Goal: Task Accomplishment & Management: Manage account settings

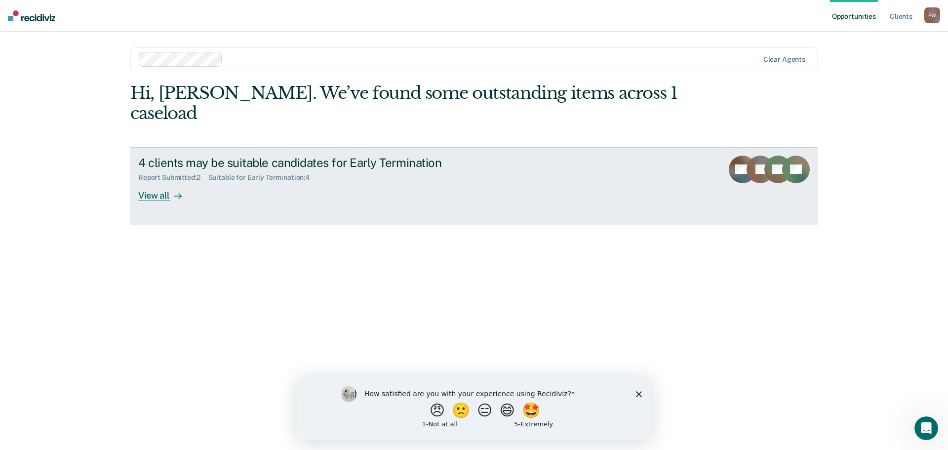
click at [158, 182] on div "View all" at bounding box center [165, 191] width 55 height 19
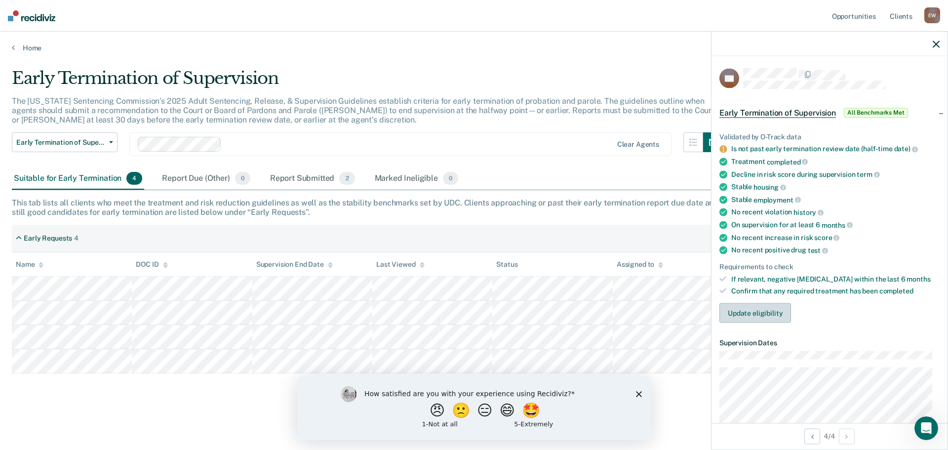
click at [751, 312] on button "Update eligibility" at bounding box center [755, 313] width 72 height 20
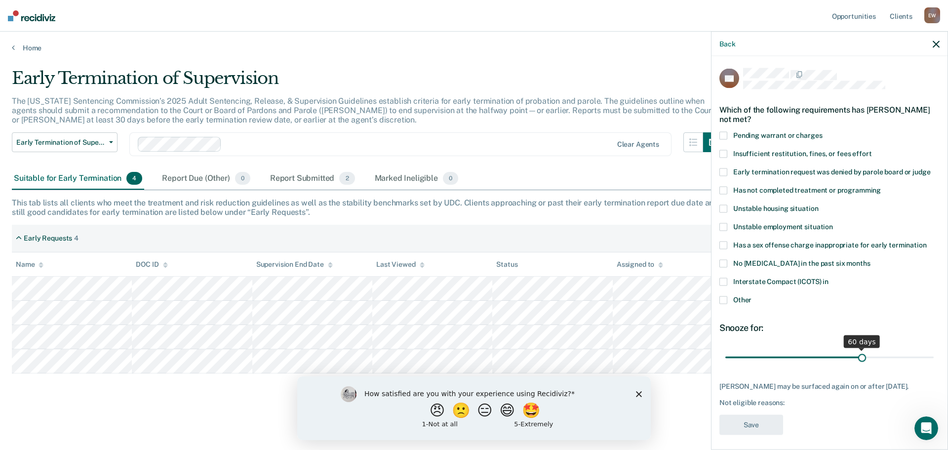
drag, startPoint x: 793, startPoint y: 354, endPoint x: 858, endPoint y: 352, distance: 65.2
type input "60"
click at [858, 352] on input "range" at bounding box center [829, 356] width 208 height 17
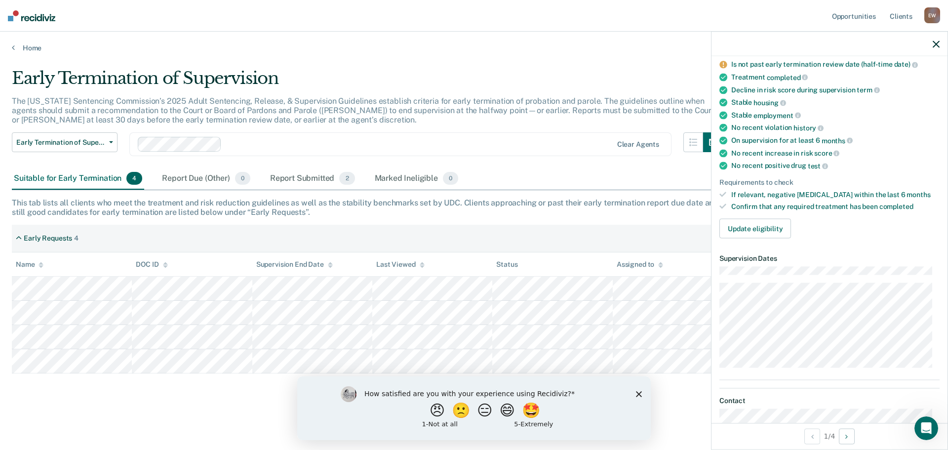
scroll to position [84, 0]
click at [762, 230] on button "Update eligibility" at bounding box center [755, 229] width 72 height 20
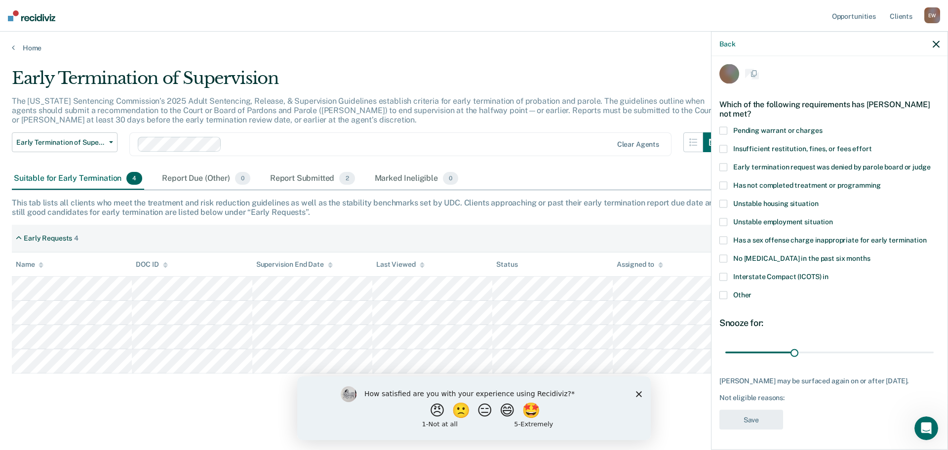
scroll to position [4, 0]
drag, startPoint x: 791, startPoint y: 351, endPoint x: 857, endPoint y: 350, distance: 65.7
type input "60"
click at [857, 350] on input "range" at bounding box center [829, 353] width 208 height 17
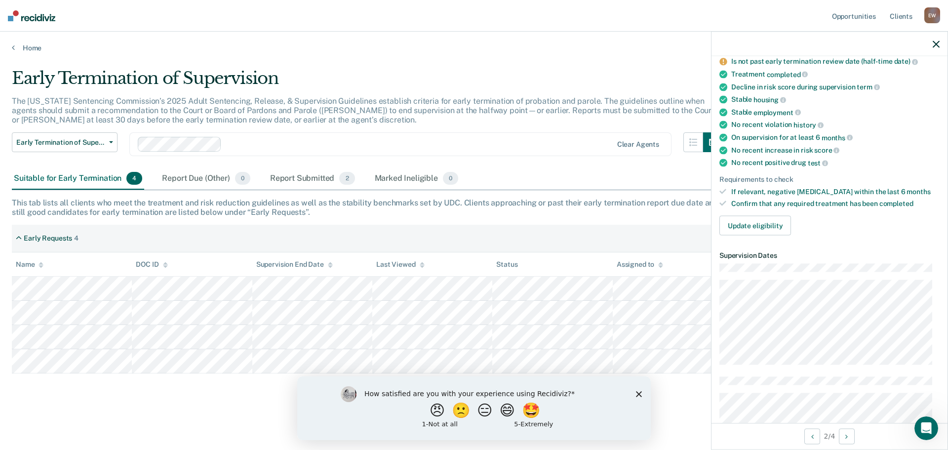
scroll to position [77, 0]
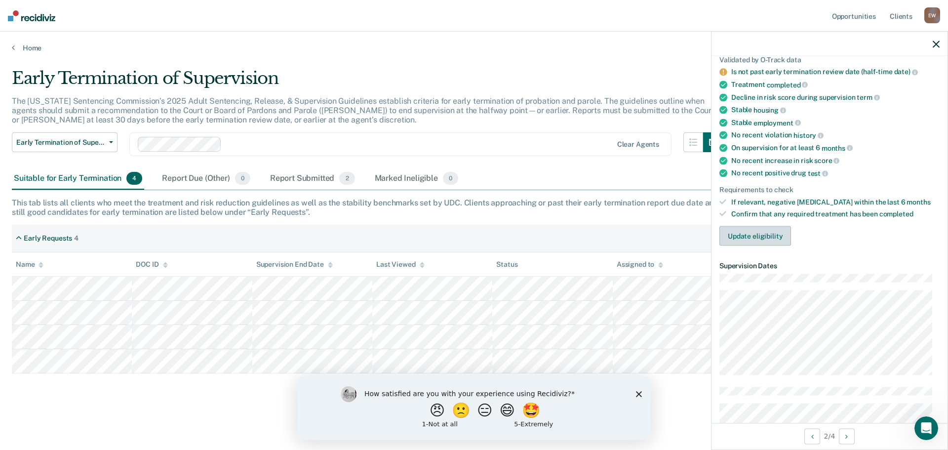
click at [759, 233] on button "Update eligibility" at bounding box center [755, 236] width 72 height 20
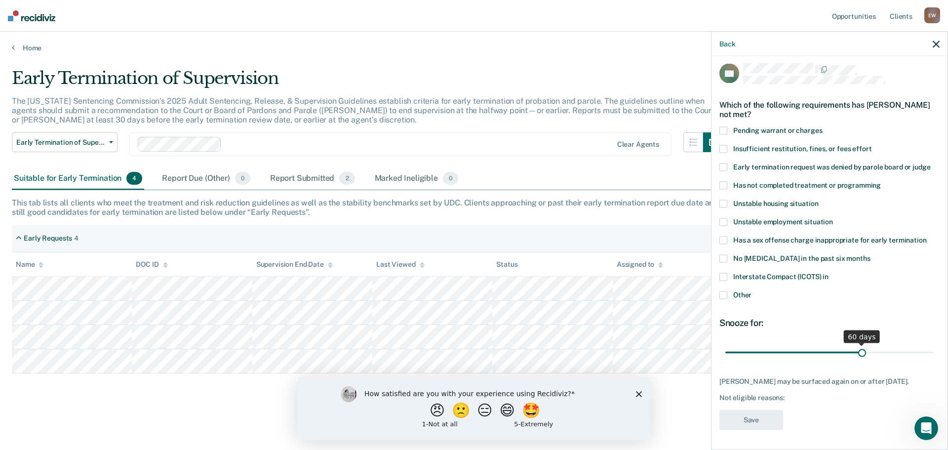
drag, startPoint x: 793, startPoint y: 345, endPoint x: 857, endPoint y: 347, distance: 64.2
type input "60"
click at [857, 347] on input "range" at bounding box center [829, 352] width 208 height 17
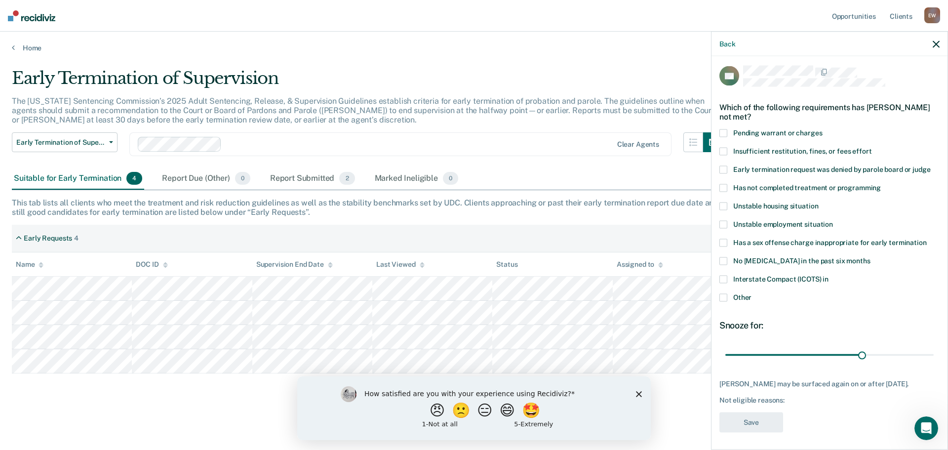
scroll to position [0, 0]
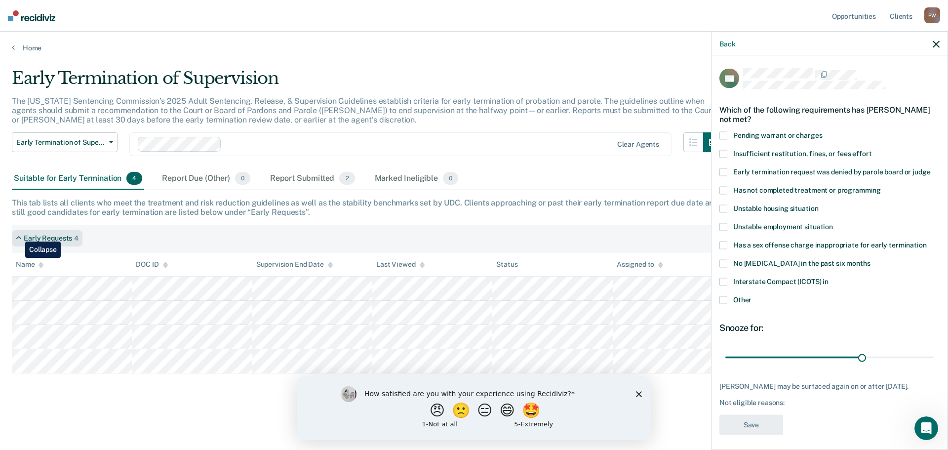
click at [18, 234] on icon at bounding box center [19, 238] width 6 height 8
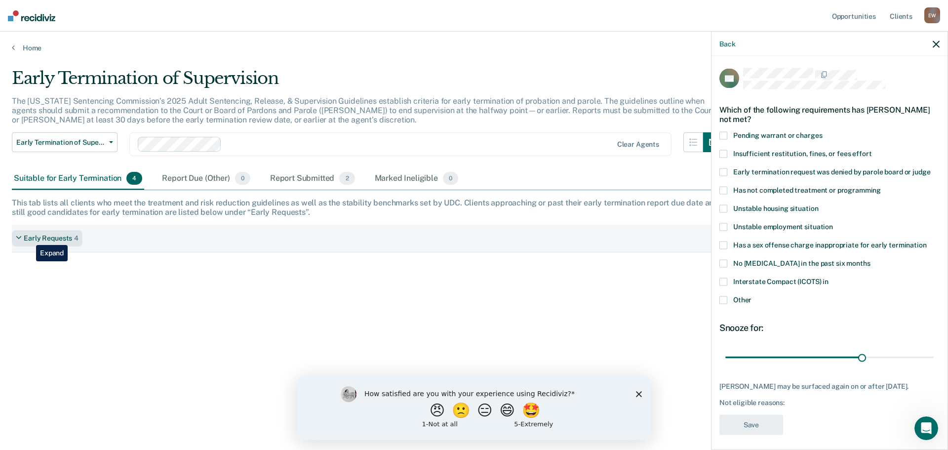
click at [29, 237] on div "Early Requests" at bounding box center [48, 238] width 48 height 8
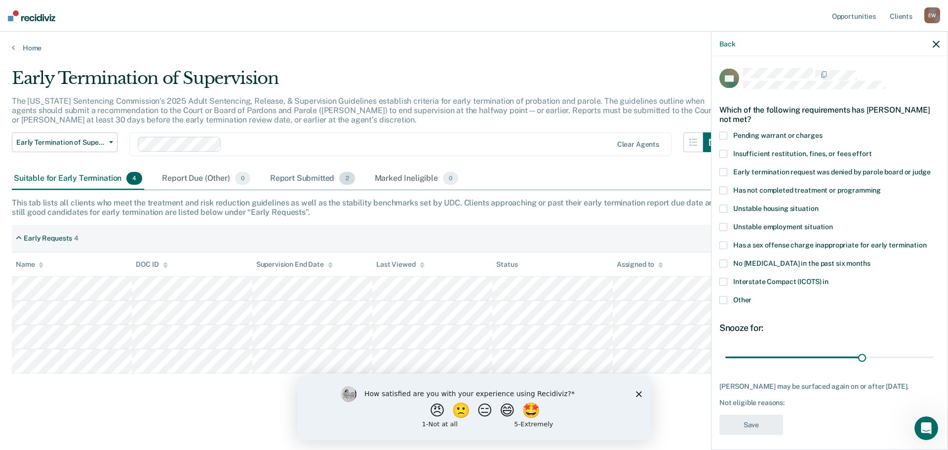
click at [295, 178] on div "Report Submitted 2" at bounding box center [312, 179] width 89 height 22
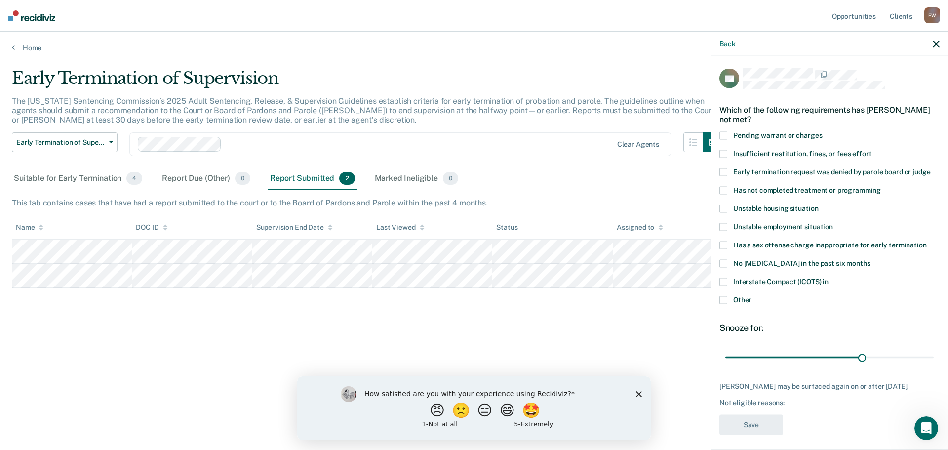
click at [937, 38] on div "Back" at bounding box center [829, 44] width 236 height 25
click at [938, 41] on icon "button" at bounding box center [935, 43] width 7 height 7
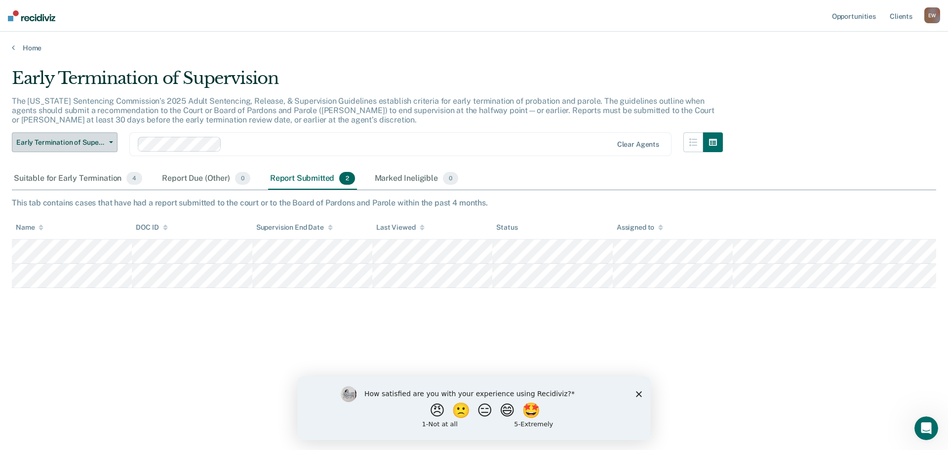
click at [107, 139] on button "Early Termination of Supervision" at bounding box center [65, 142] width 106 height 20
click at [110, 142] on icon "button" at bounding box center [111, 142] width 4 height 2
click at [104, 178] on div "Suitable for Early Termination 4" at bounding box center [78, 179] width 132 height 22
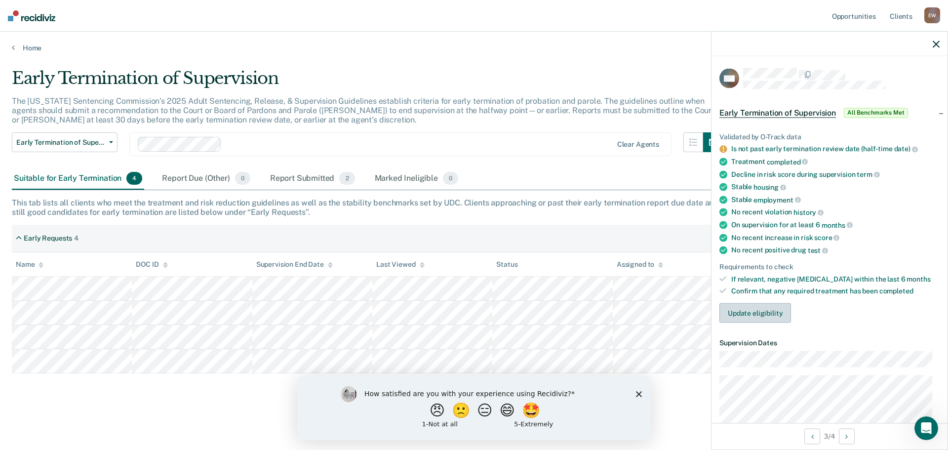
click at [757, 312] on button "Update eligibility" at bounding box center [755, 313] width 72 height 20
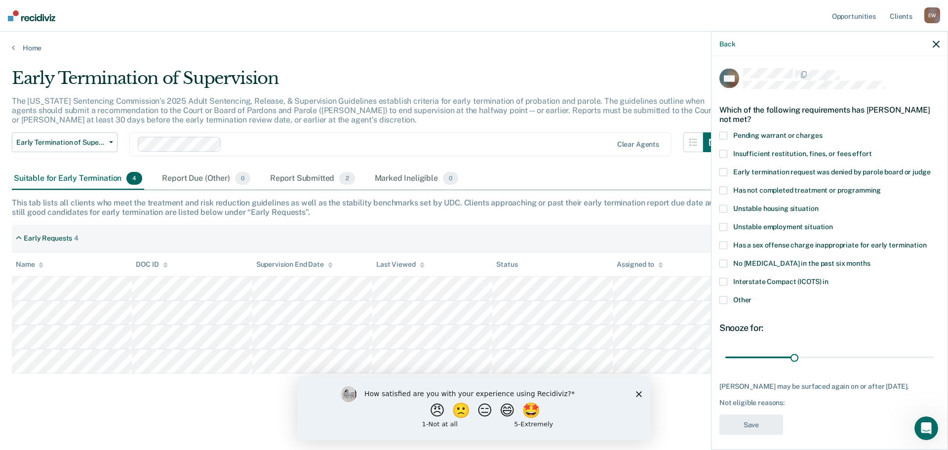
click at [724, 187] on span at bounding box center [723, 190] width 8 height 8
click at [881, 186] on input "Has not completed treatment or programming" at bounding box center [881, 186] width 0 height 0
click at [757, 422] on button "Save" at bounding box center [751, 424] width 64 height 20
